Goal: Book appointment/travel/reservation

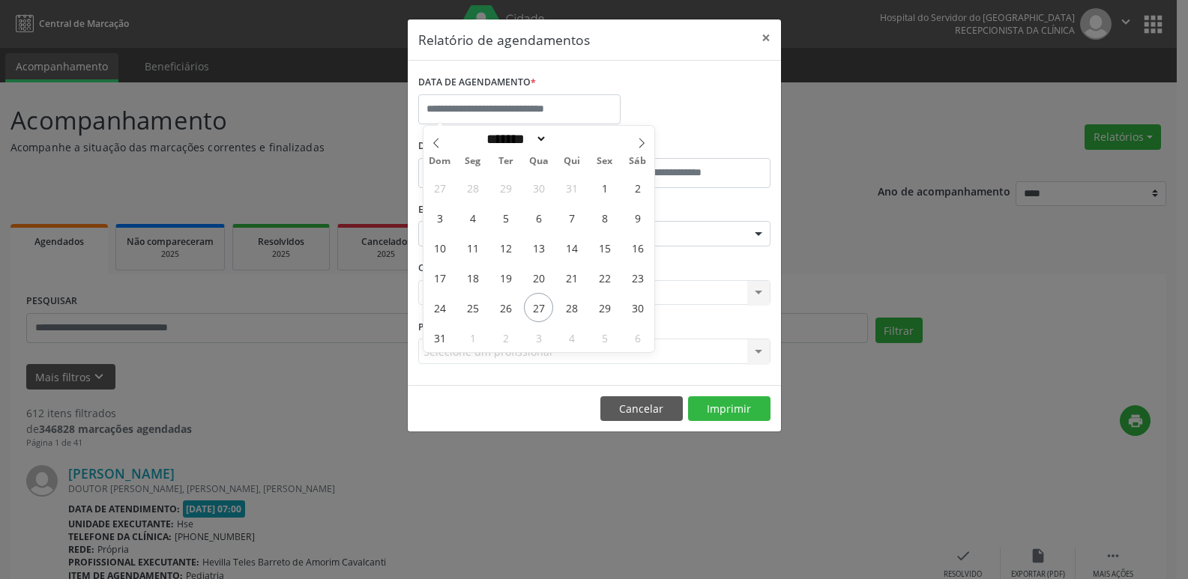
select select "*"
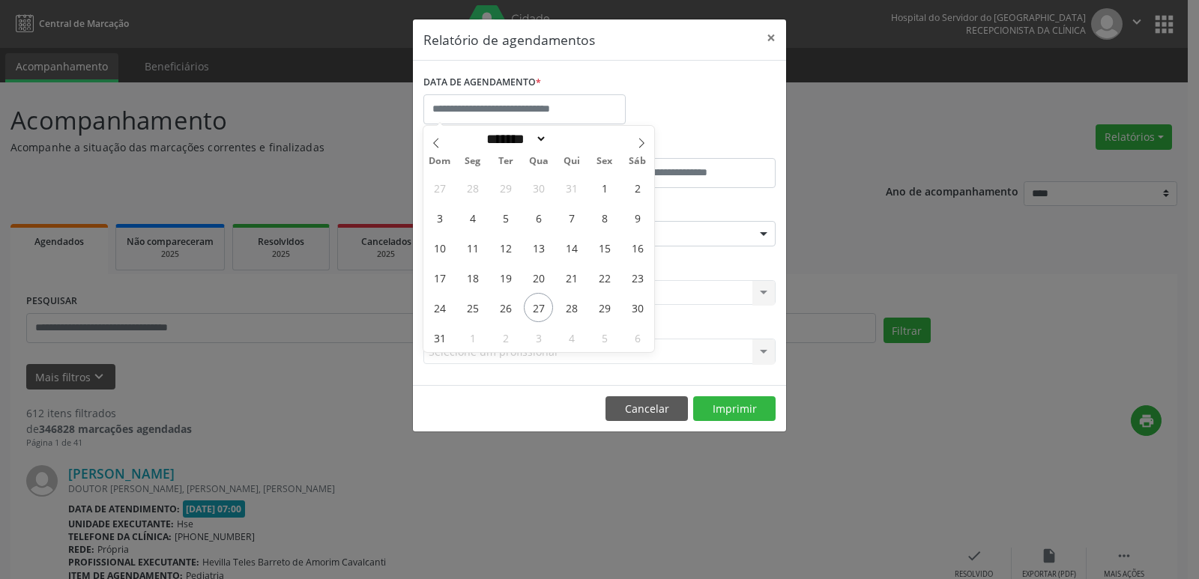
click at [537, 313] on span "27" at bounding box center [538, 307] width 29 height 29
type input "**********"
click at [537, 313] on span "27" at bounding box center [538, 307] width 29 height 29
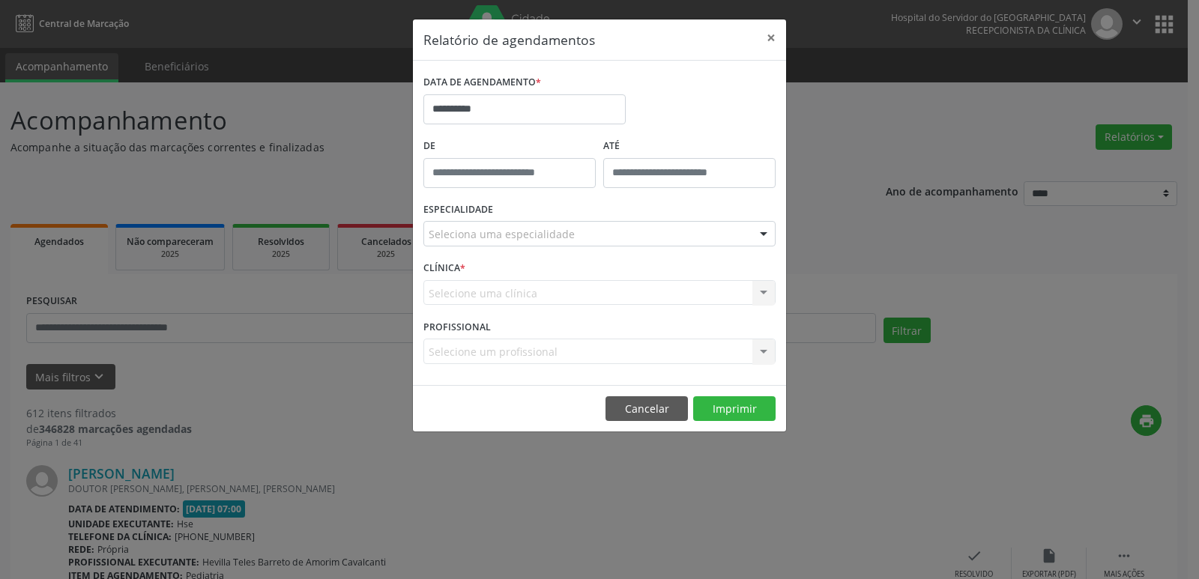
click at [496, 221] on div "Seleciona uma especialidade" at bounding box center [599, 233] width 352 height 25
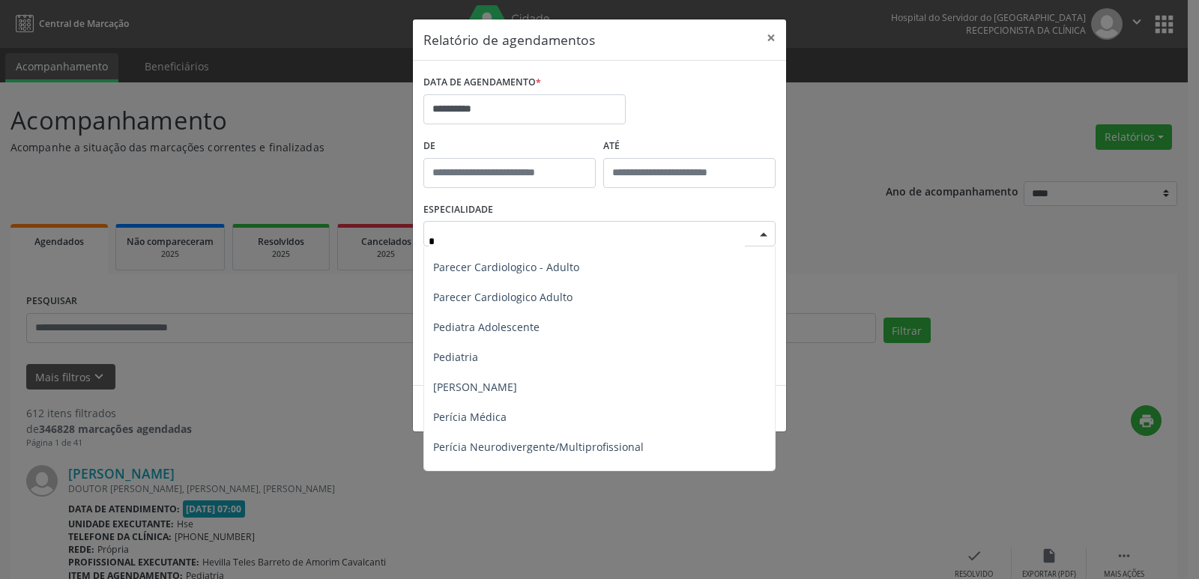
scroll to position [750, 0]
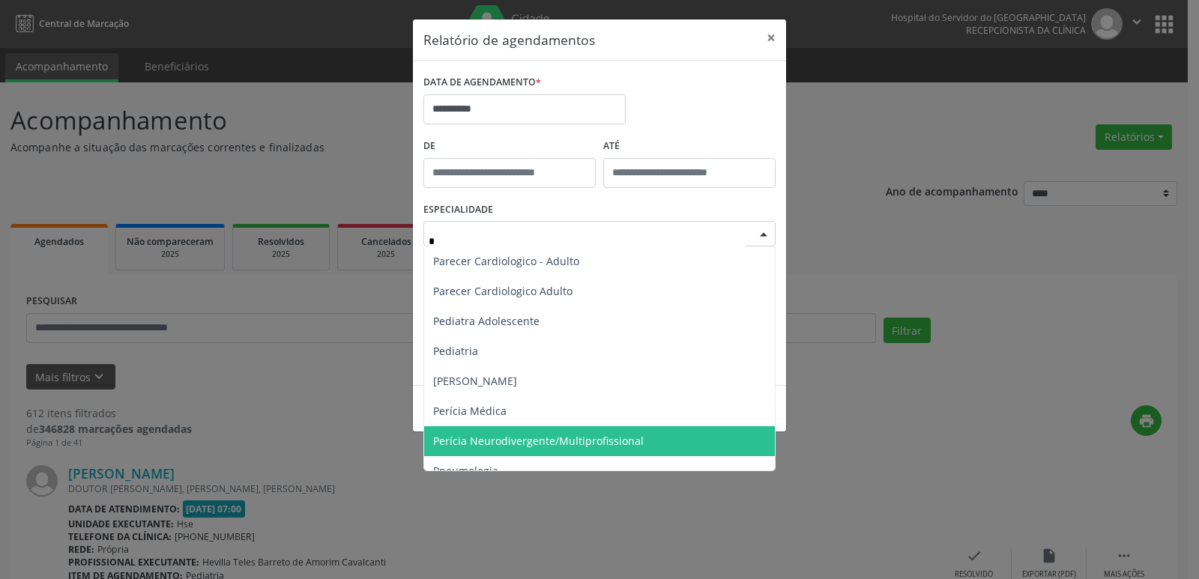
click at [504, 444] on span "Perícia Neurodivergente/Multiprofissional" at bounding box center [538, 441] width 211 height 14
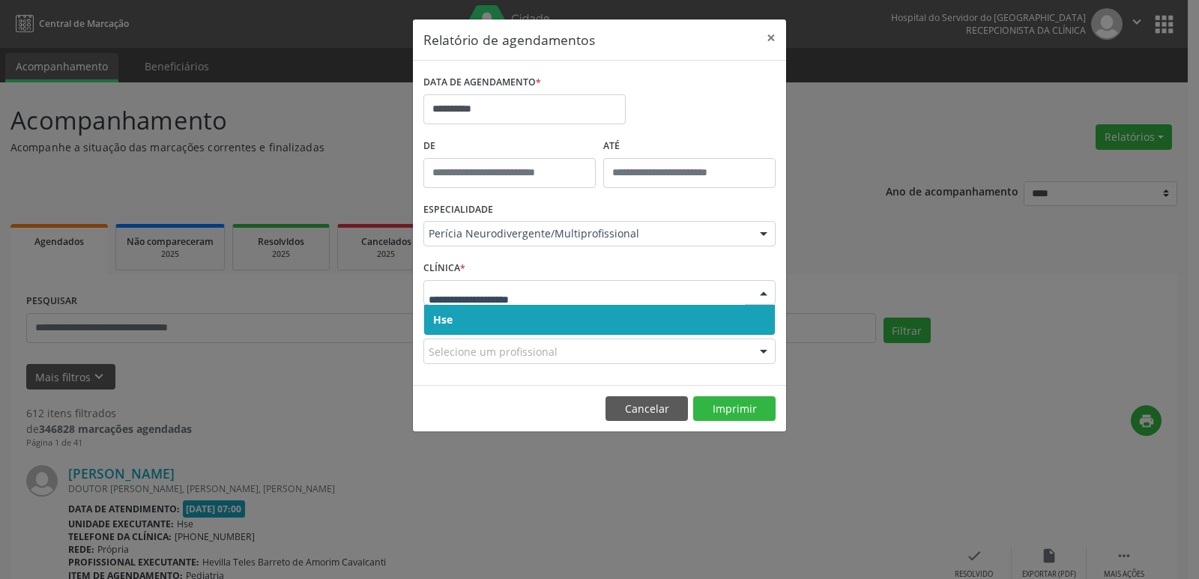
click at [435, 320] on span "Hse" at bounding box center [442, 320] width 19 height 14
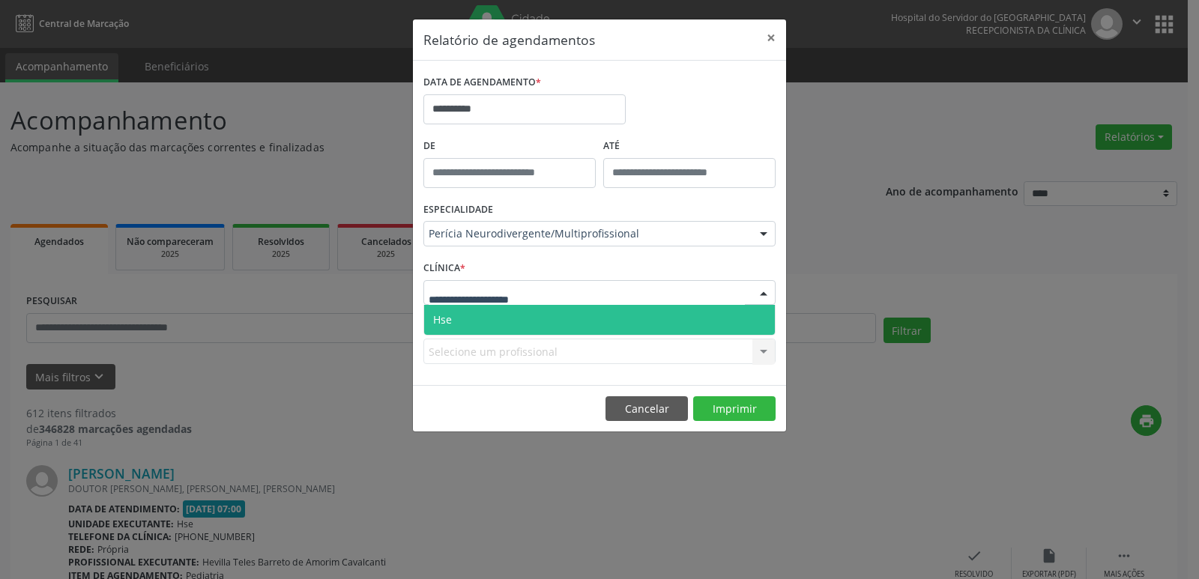
click at [447, 326] on span "Hse" at bounding box center [442, 320] width 19 height 14
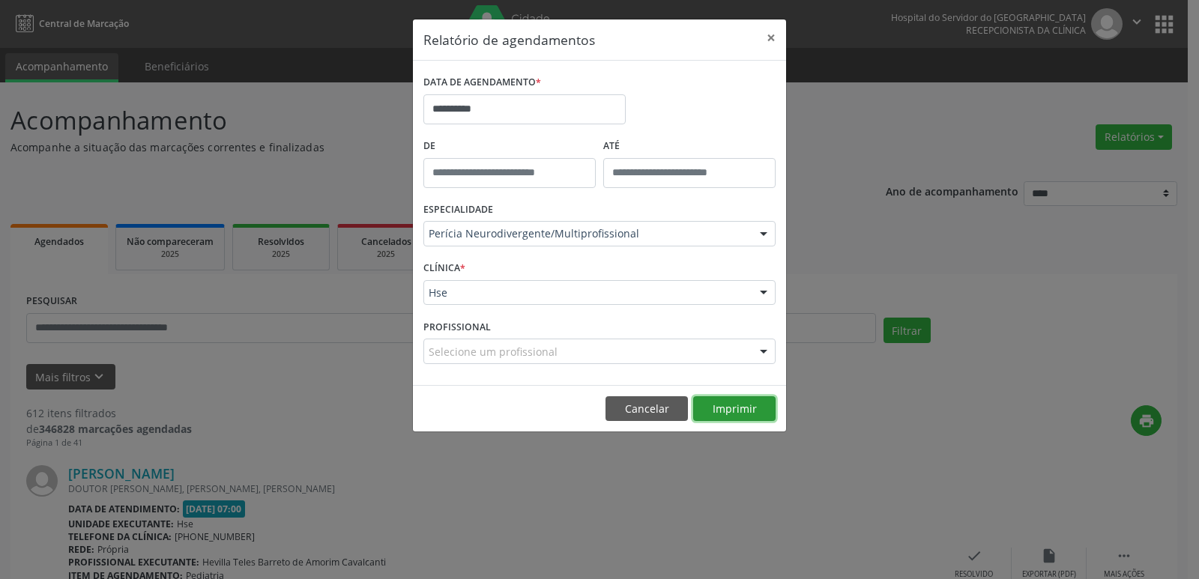
click at [736, 400] on button "Imprimir" at bounding box center [734, 408] width 82 height 25
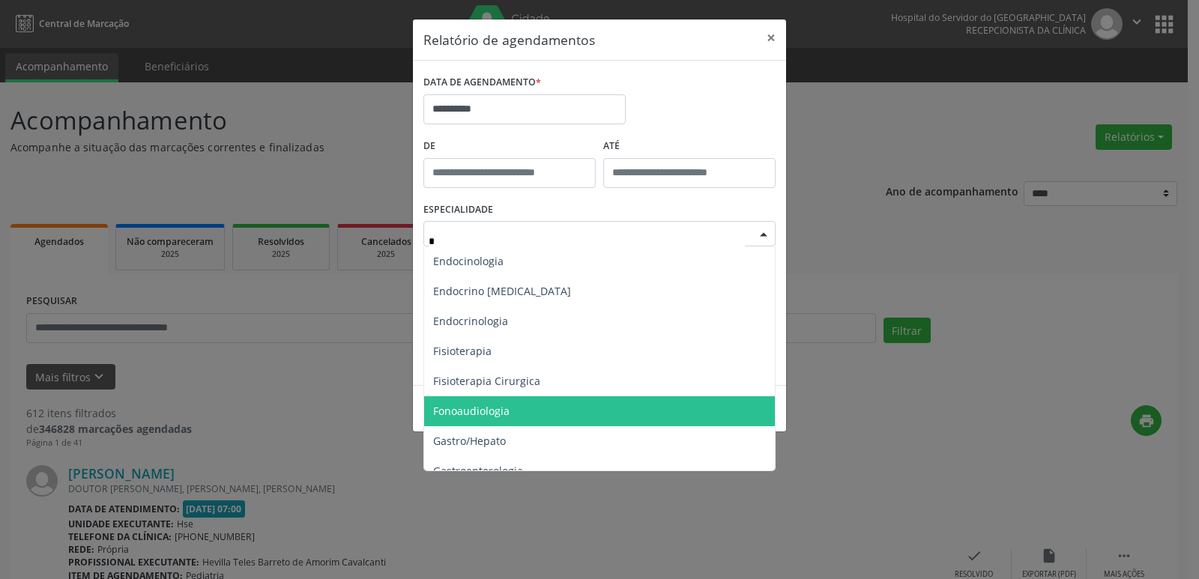
scroll to position [226, 0]
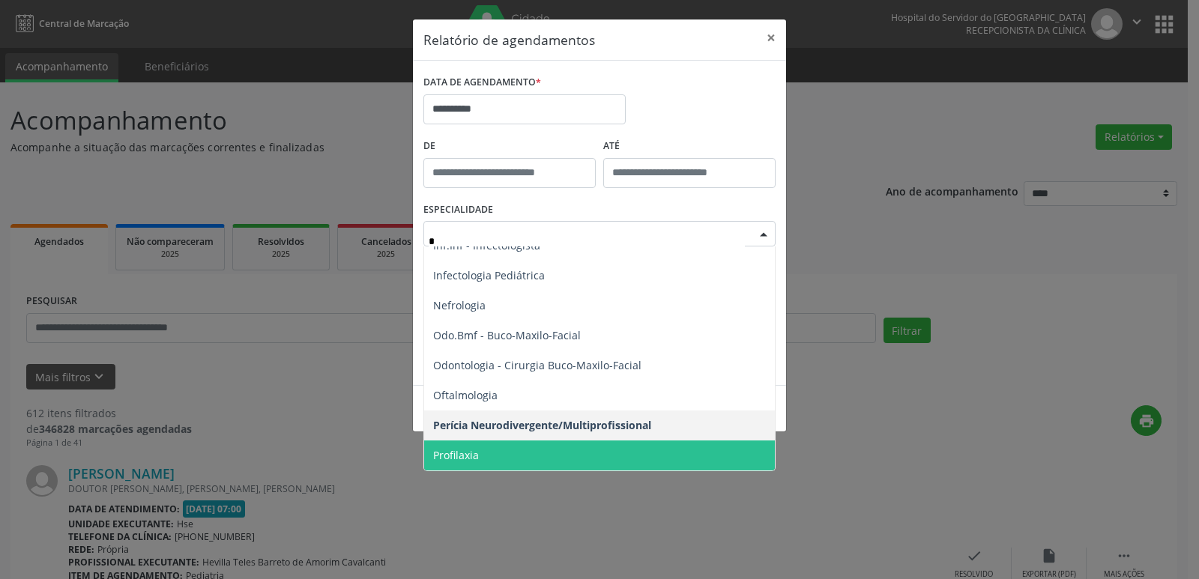
type input "**"
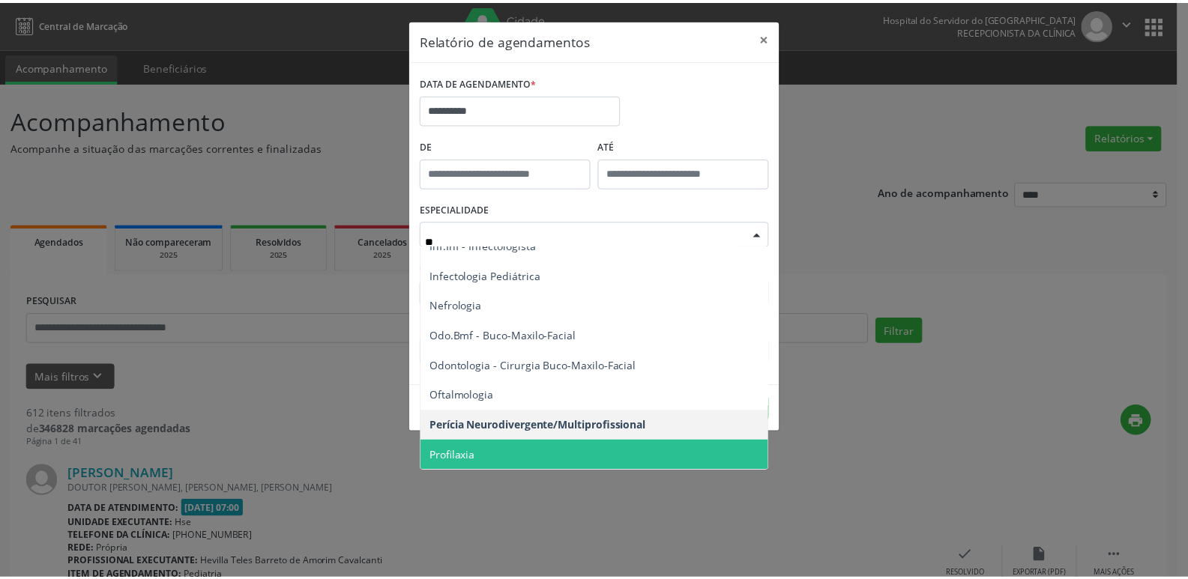
scroll to position [0, 0]
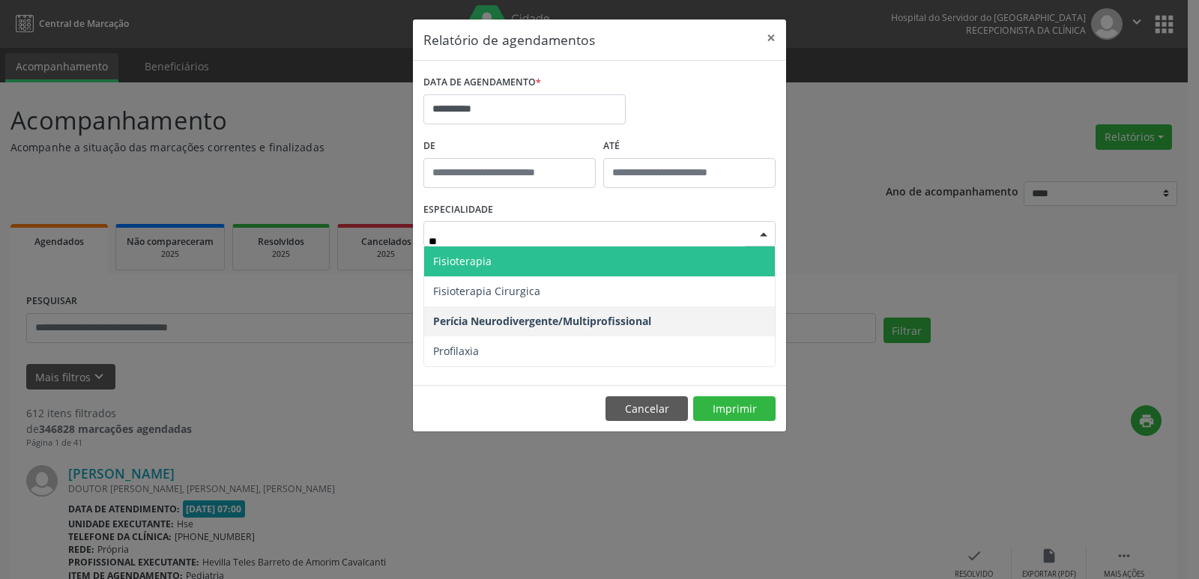
click at [441, 265] on span "Fisioterapia" at bounding box center [462, 261] width 58 height 14
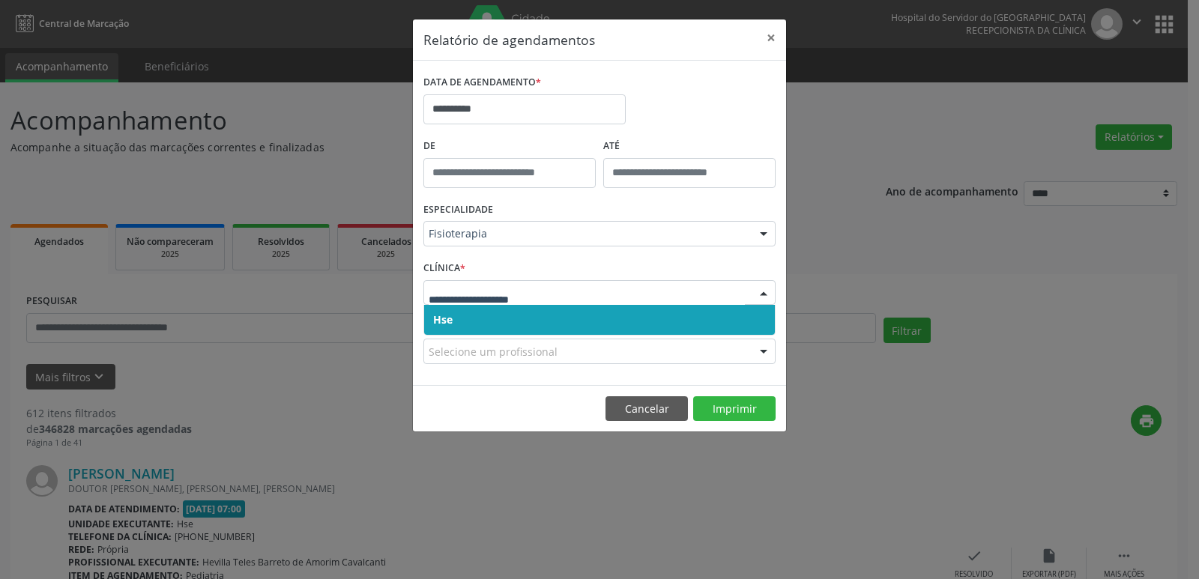
click at [443, 311] on span "Hse" at bounding box center [599, 320] width 351 height 30
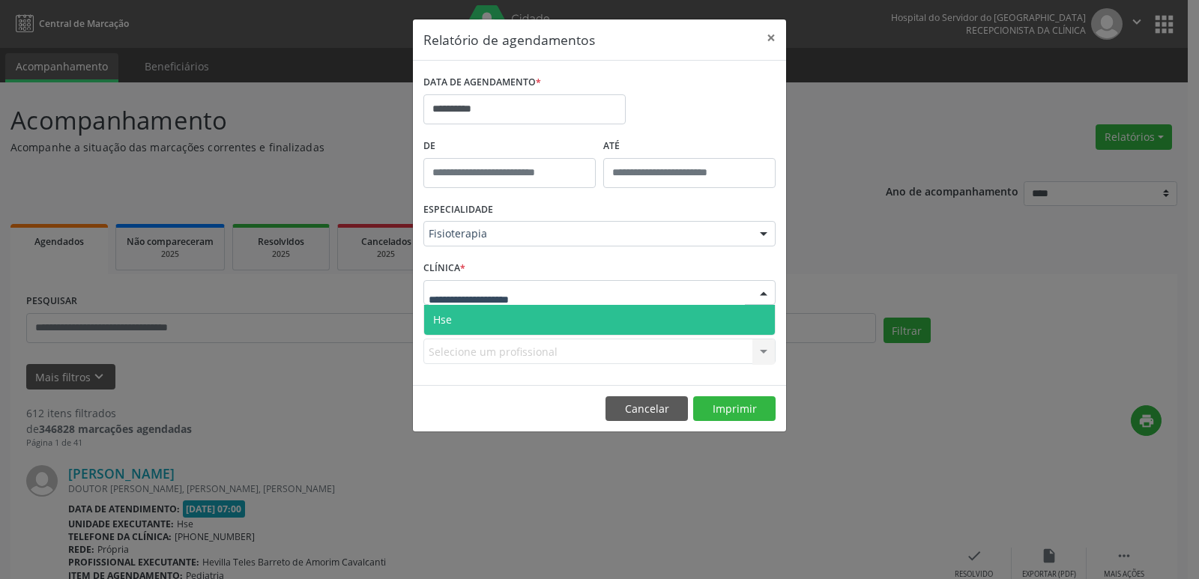
click at [450, 319] on span "Hse" at bounding box center [442, 320] width 19 height 14
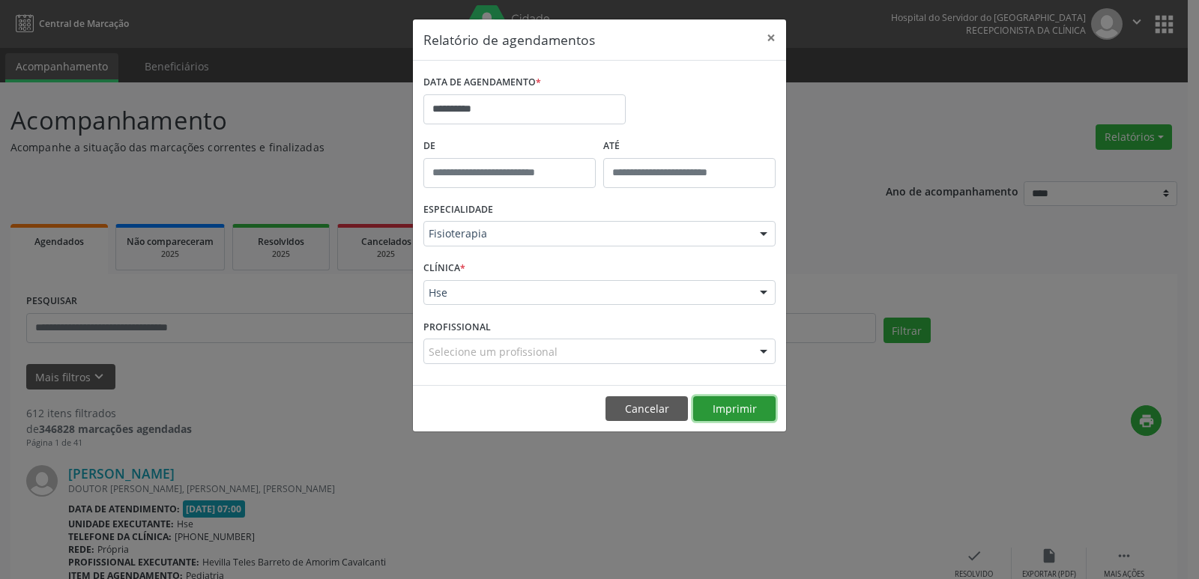
click at [738, 414] on button "Imprimir" at bounding box center [734, 408] width 82 height 25
click at [765, 34] on button "×" at bounding box center [771, 37] width 30 height 37
